Goal: Task Accomplishment & Management: Manage account settings

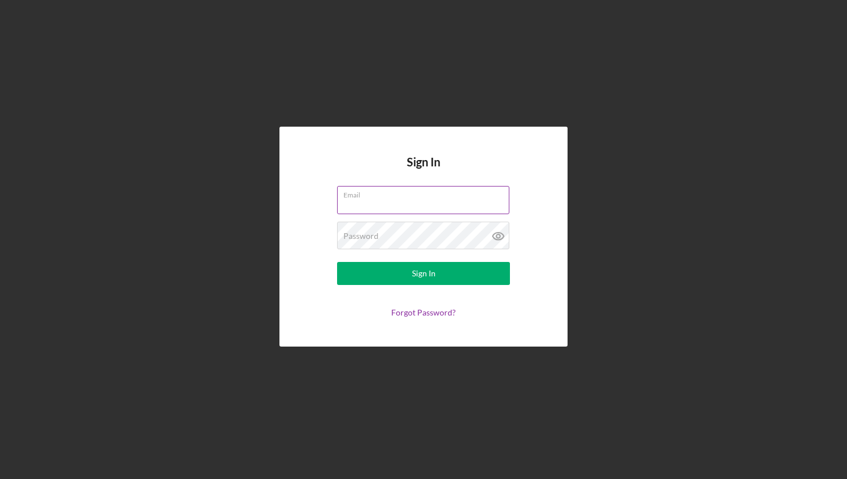
click at [389, 204] on input "Email" at bounding box center [423, 200] width 172 height 28
type input "[EMAIL_ADDRESS][DOMAIN_NAME]"
click at [337, 262] on button "Sign In" at bounding box center [423, 273] width 173 height 23
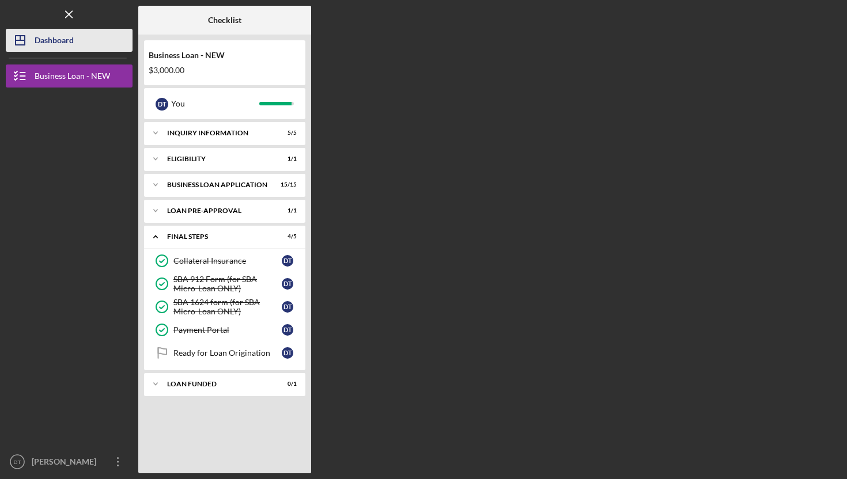
click at [61, 49] on div "Dashboard" at bounding box center [54, 42] width 39 height 26
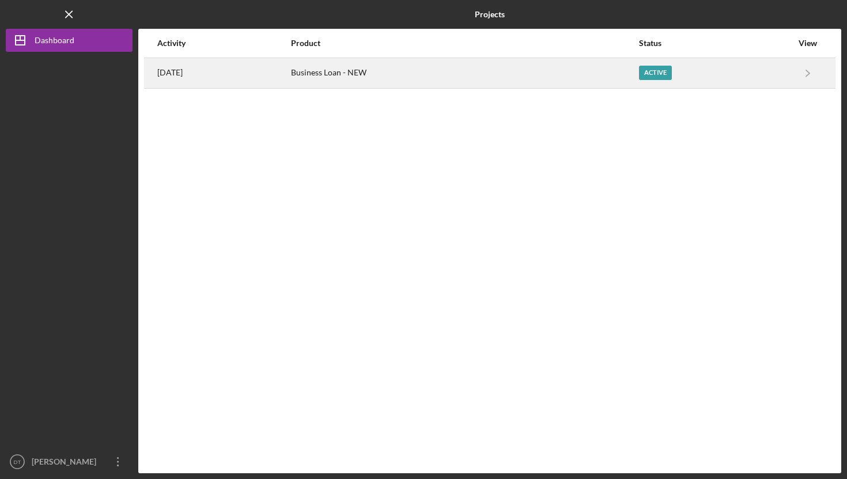
click at [483, 82] on div "Business Loan - NEW" at bounding box center [464, 73] width 347 height 29
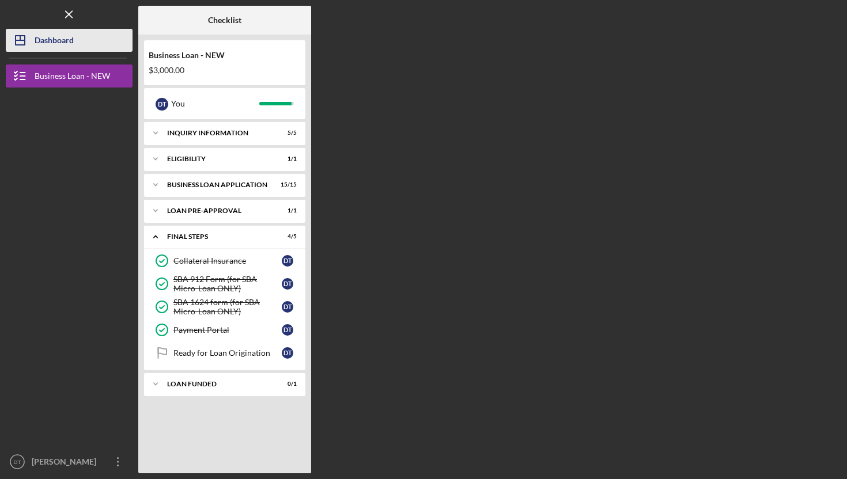
click at [75, 44] on button "Icon/Dashboard Dashboard" at bounding box center [69, 40] width 127 height 23
